Goal: Information Seeking & Learning: Check status

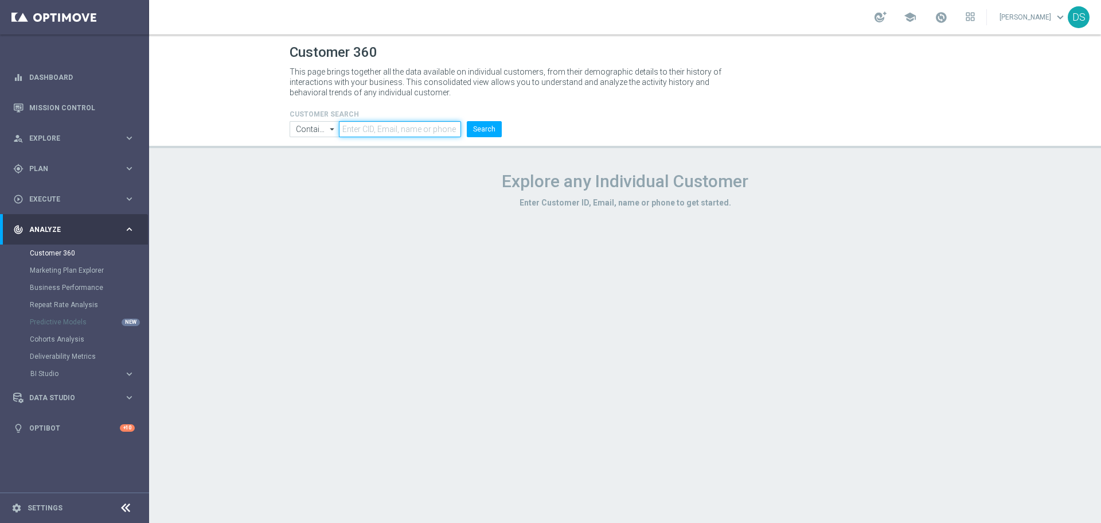
click at [404, 124] on input "text" at bounding box center [400, 129] width 122 height 16
paste input "1949270"
type input "1949270"
click at [496, 130] on button "Search" at bounding box center [484, 129] width 35 height 16
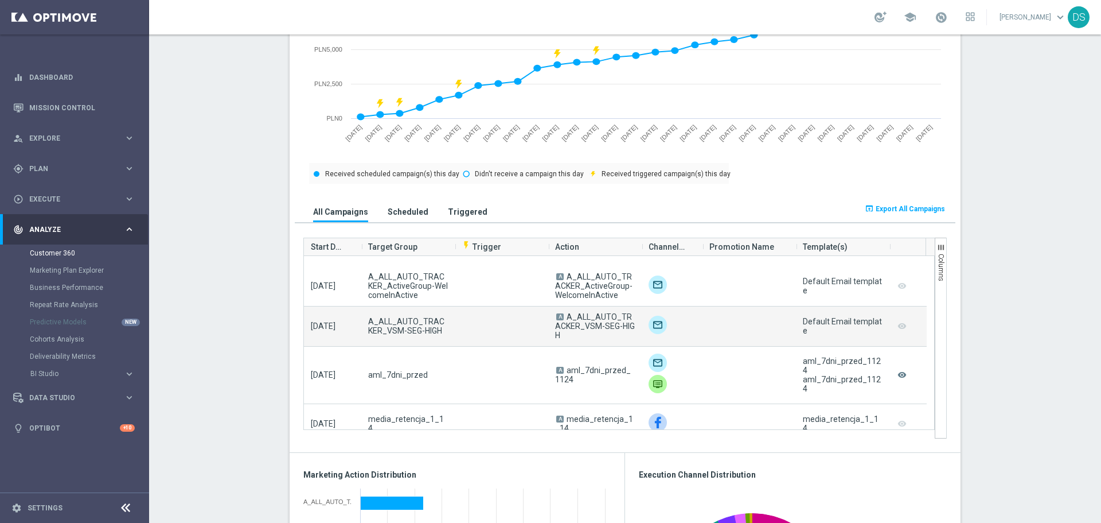
scroll to position [5335, 0]
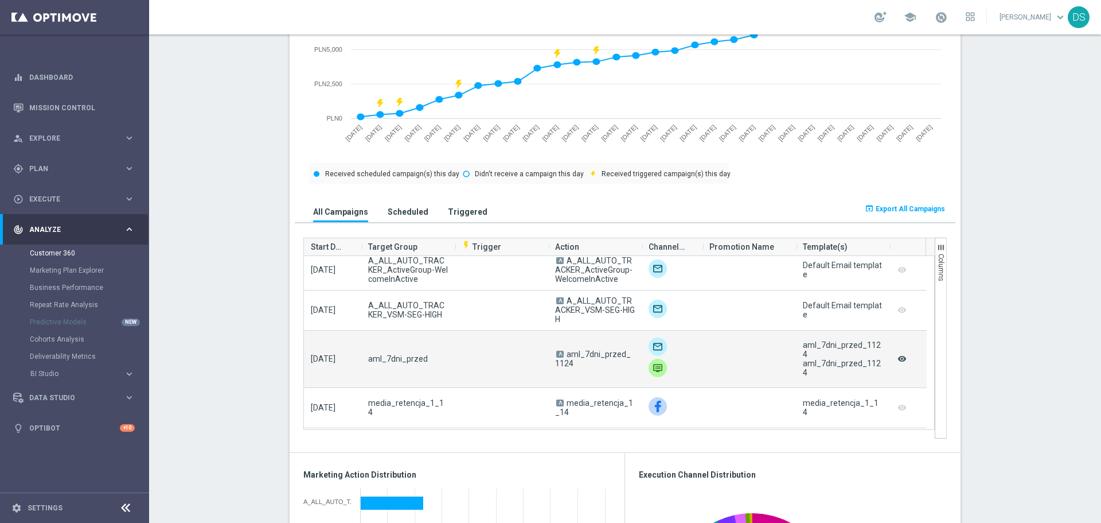
click at [899, 360] on icon "remove_red_eye" at bounding box center [902, 358] width 11 height 15
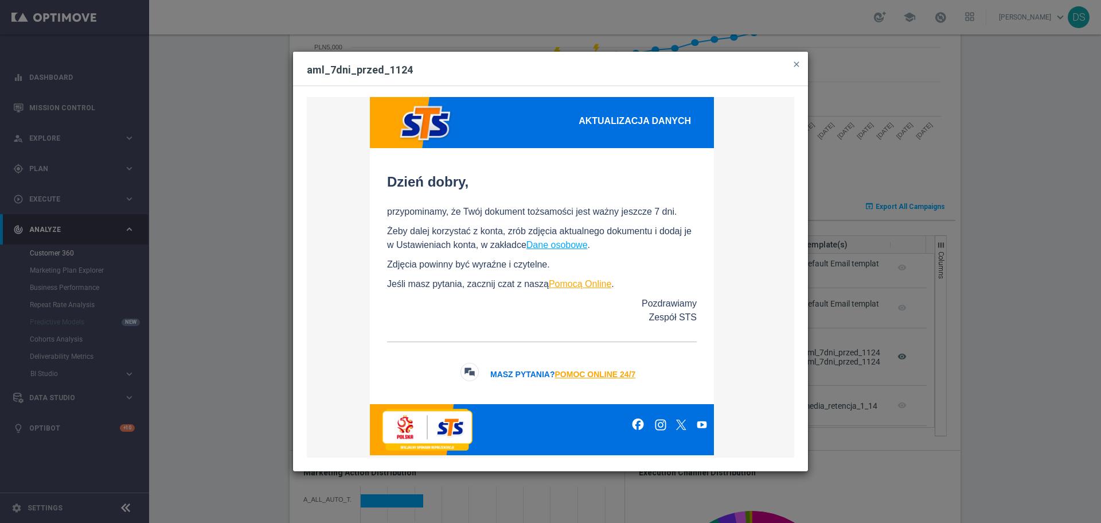
scroll to position [609, 0]
click at [996, 328] on modal-container "aml_7dni_przed_1124 close Dokument na Twoim koncie niebawem straci ważność AKTU…" at bounding box center [550, 261] width 1101 height 523
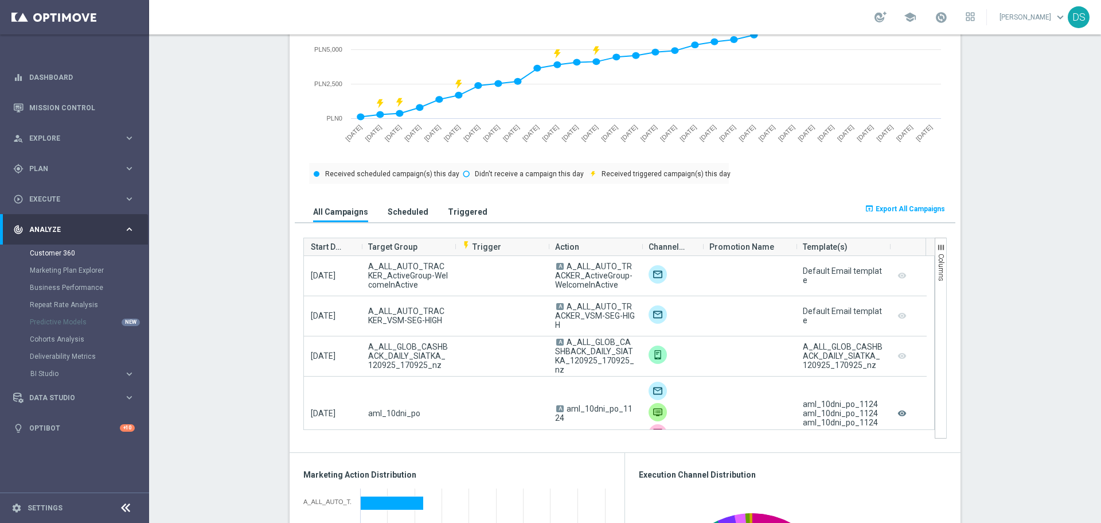
scroll to position [57, 0]
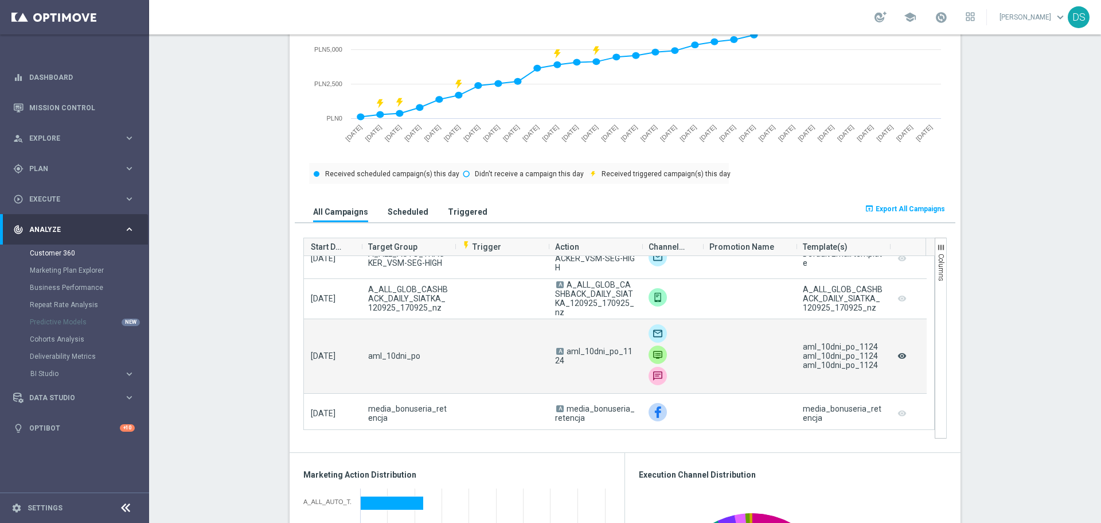
click at [898, 356] on icon "remove_red_eye" at bounding box center [902, 355] width 11 height 15
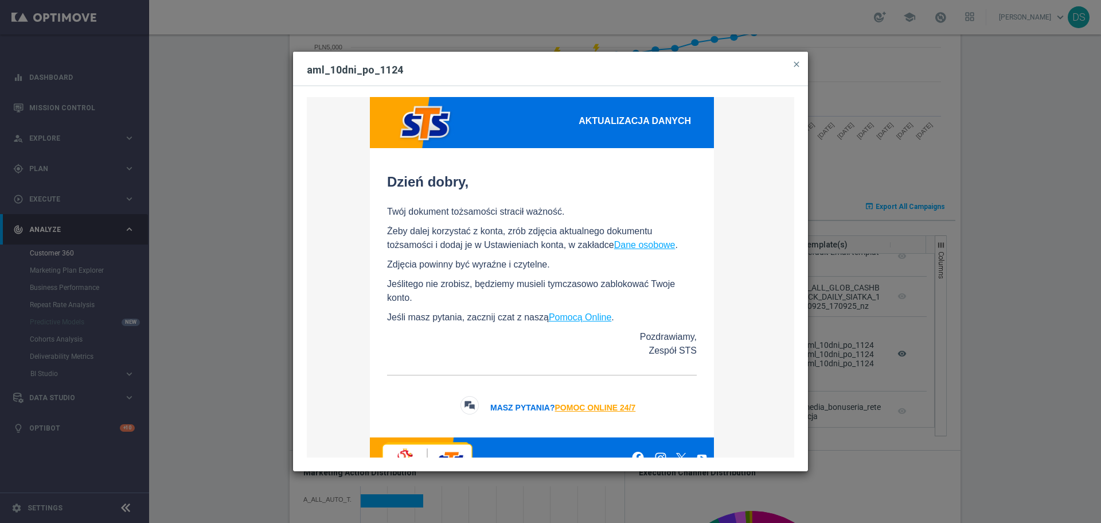
scroll to position [609, 0]
click at [229, 139] on modal-container "aml_10dni_po_1124 close Dokument na Twoim koncie stracił ważność AKTUALIZACJA D…" at bounding box center [550, 261] width 1101 height 523
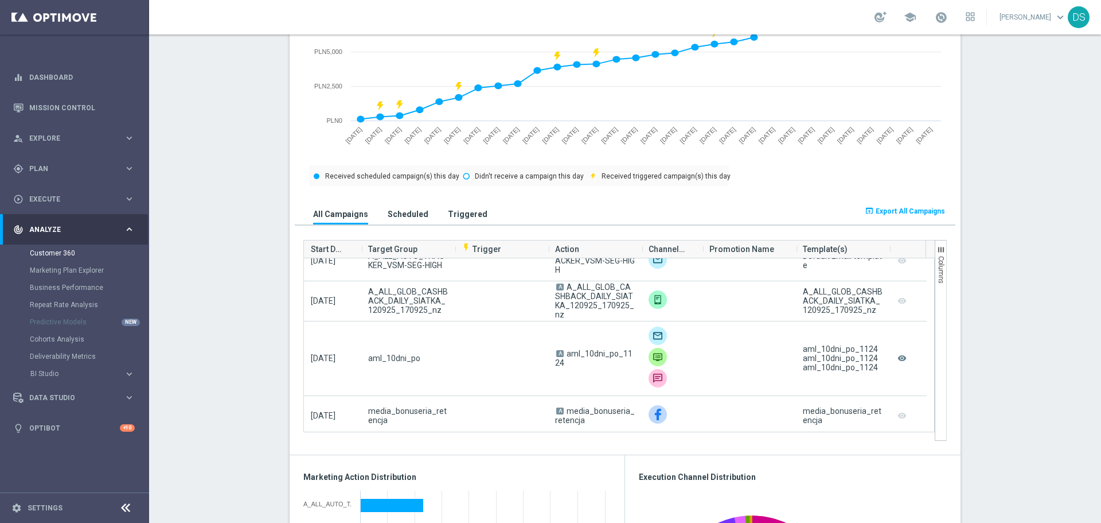
scroll to position [611, 0]
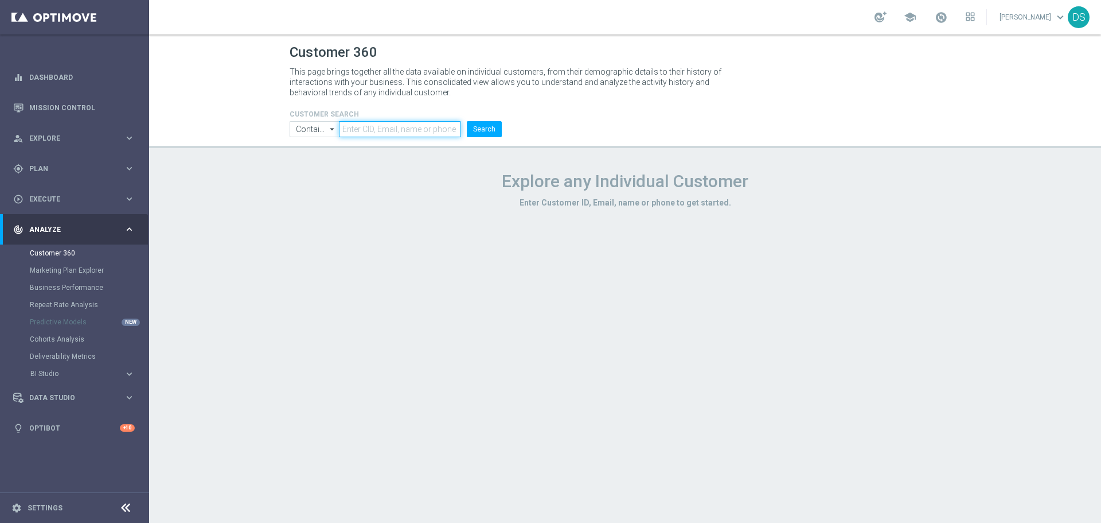
click at [379, 122] on input "text" at bounding box center [400, 129] width 122 height 16
paste input "1949270"
type input "1949270"
drag, startPoint x: 476, startPoint y: 119, endPoint x: 481, endPoint y: 120, distance: 5.8
click at [476, 119] on form "CUSTOMER SEARCH Contains Contains arrow_drop_down Show Selected 0 of NaN Contai…" at bounding box center [396, 123] width 212 height 27
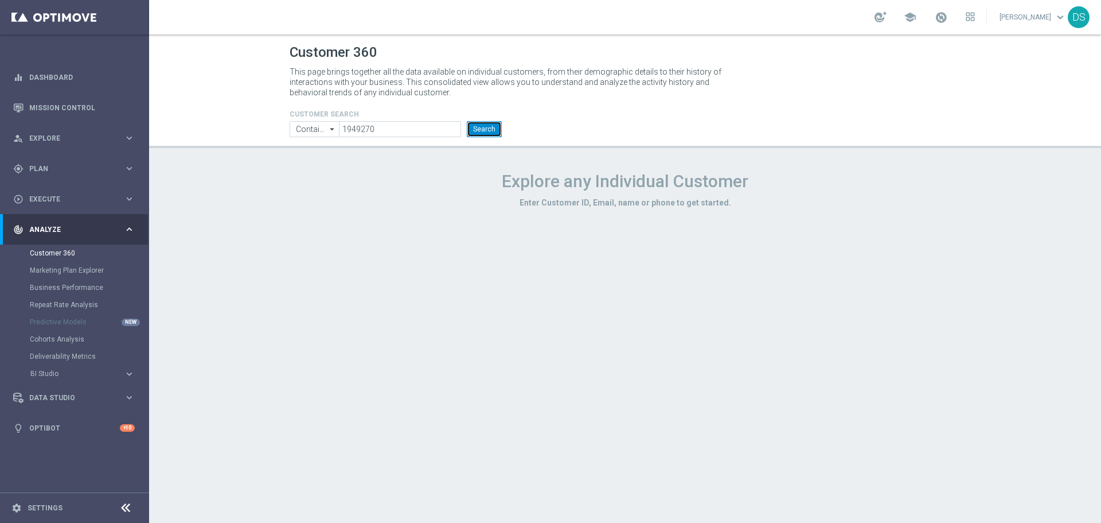
click at [494, 125] on button "Search" at bounding box center [484, 129] width 35 height 16
